Goal: Task Accomplishment & Management: Manage account settings

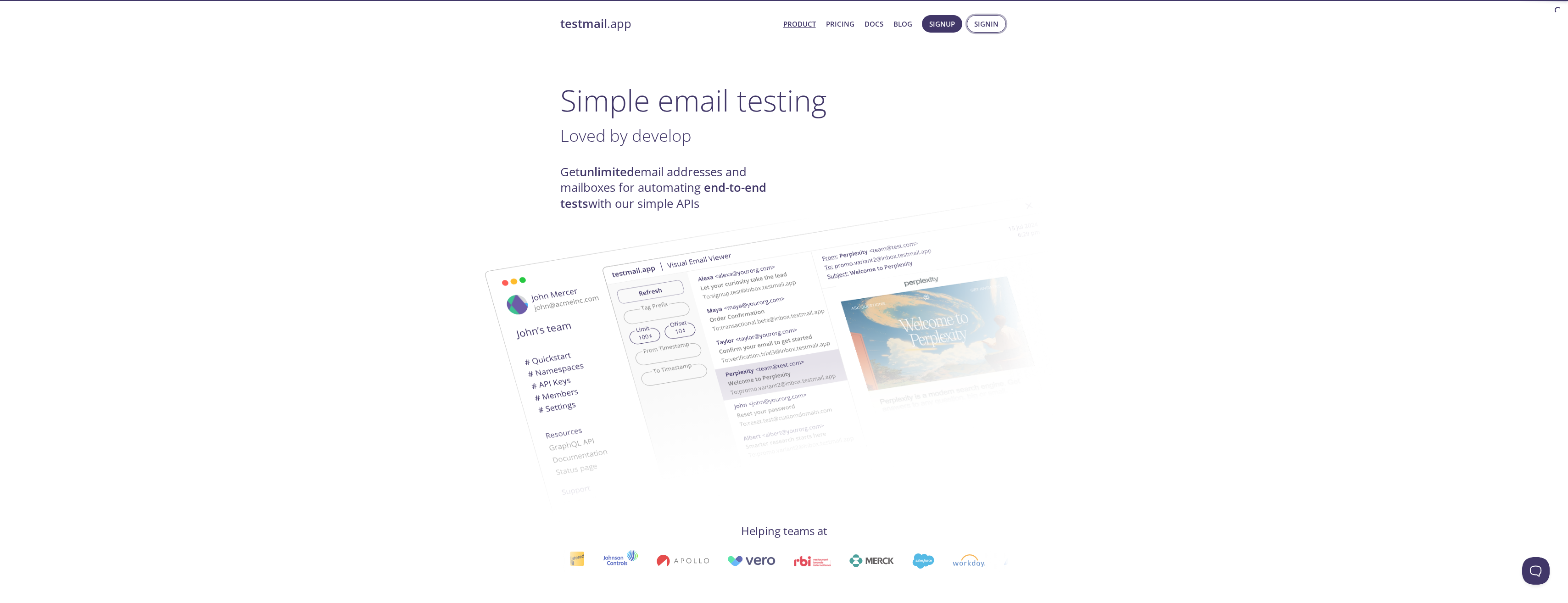
click at [977, 28] on span "Signin" at bounding box center [986, 24] width 24 height 12
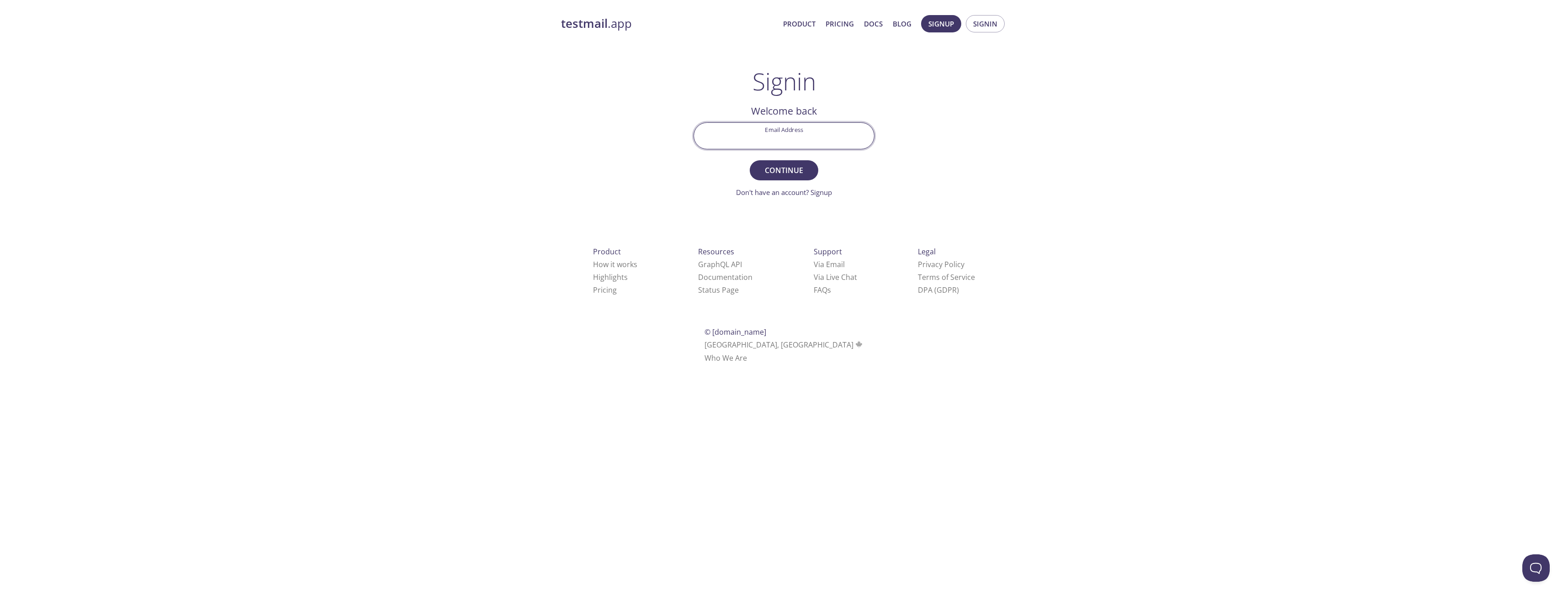
click at [804, 133] on input "Email Address" at bounding box center [784, 136] width 180 height 26
type input "[EMAIL_ADDRESS][PERSON_NAME][DOMAIN_NAME]"
click at [796, 176] on span "Continue" at bounding box center [784, 170] width 48 height 13
click at [727, 376] on html "testmail .app Product Pricing Docs Blog Signup Signin Signin Welcome back Email…" at bounding box center [784, 187] width 1568 height 376
click at [767, 140] on input "Signin Security Code" at bounding box center [784, 136] width 180 height 26
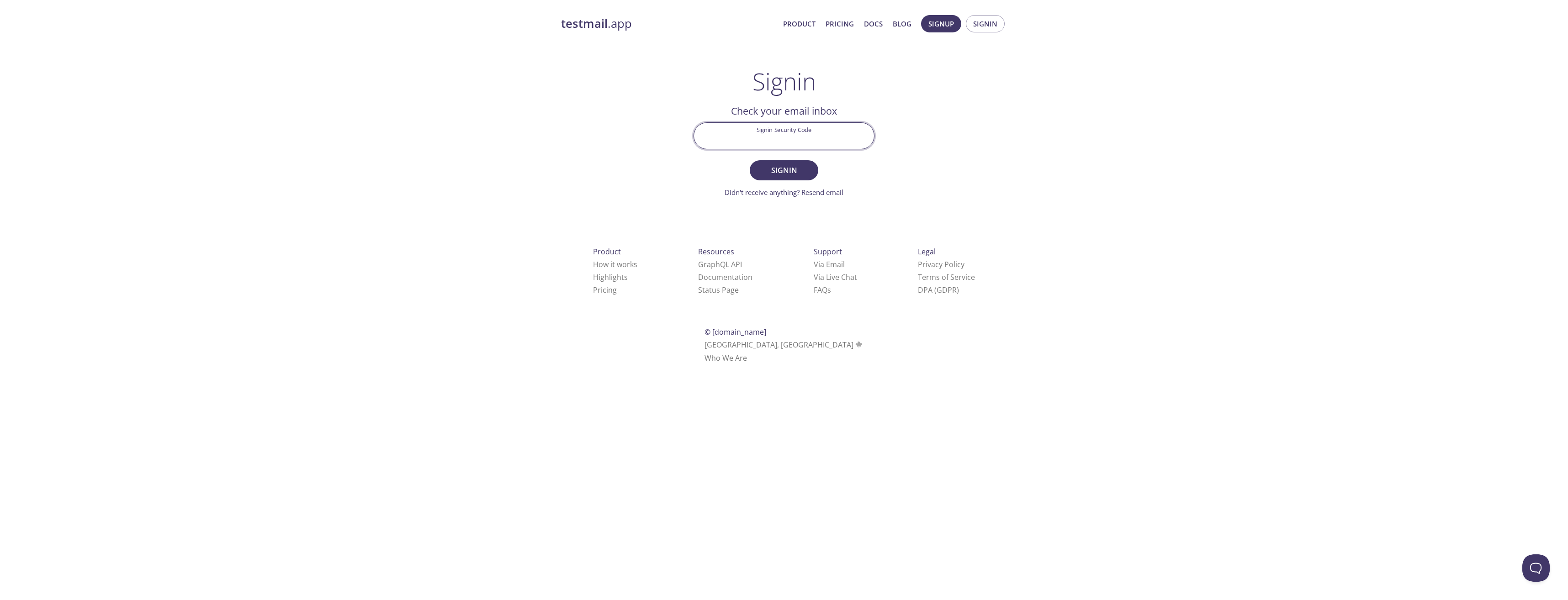
paste input "FAAFV1V"
type input "FAAFV1V"
click at [802, 162] on button "Signin" at bounding box center [784, 170] width 68 height 20
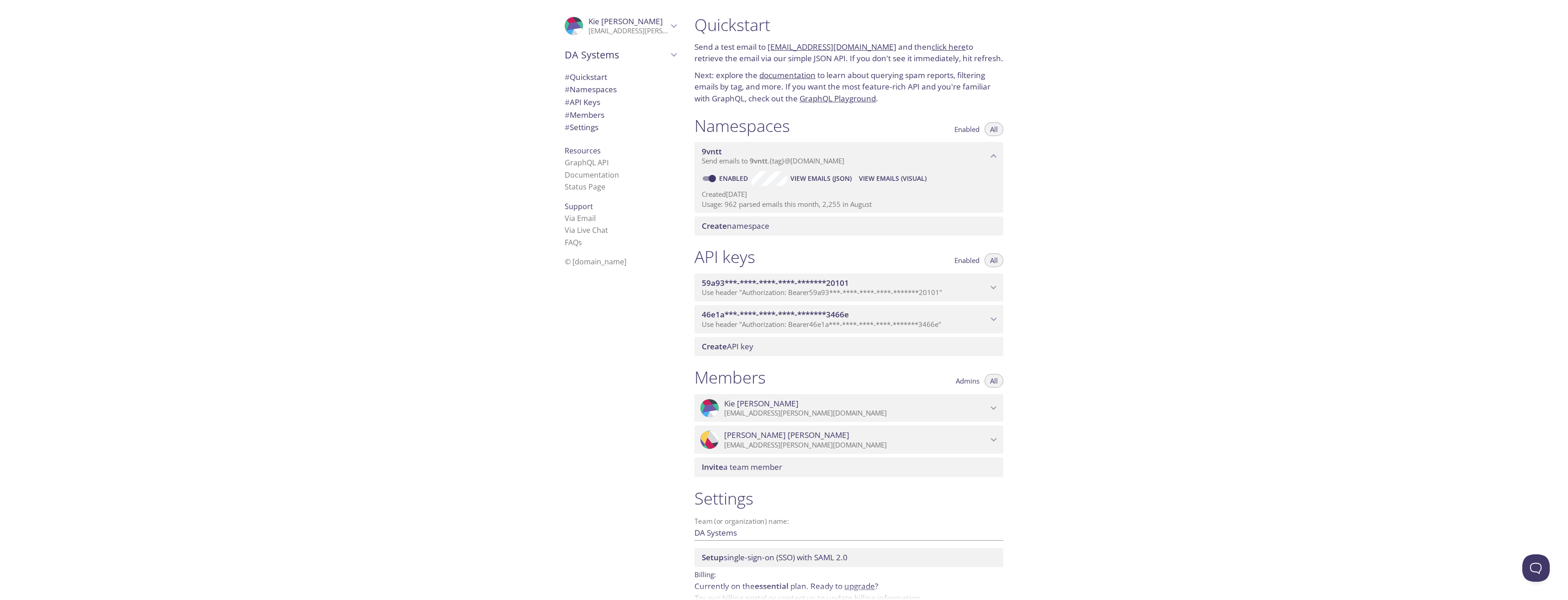
click at [839, 178] on span "View Emails (JSON)" at bounding box center [821, 178] width 61 height 11
